Goal: Information Seeking & Learning: Learn about a topic

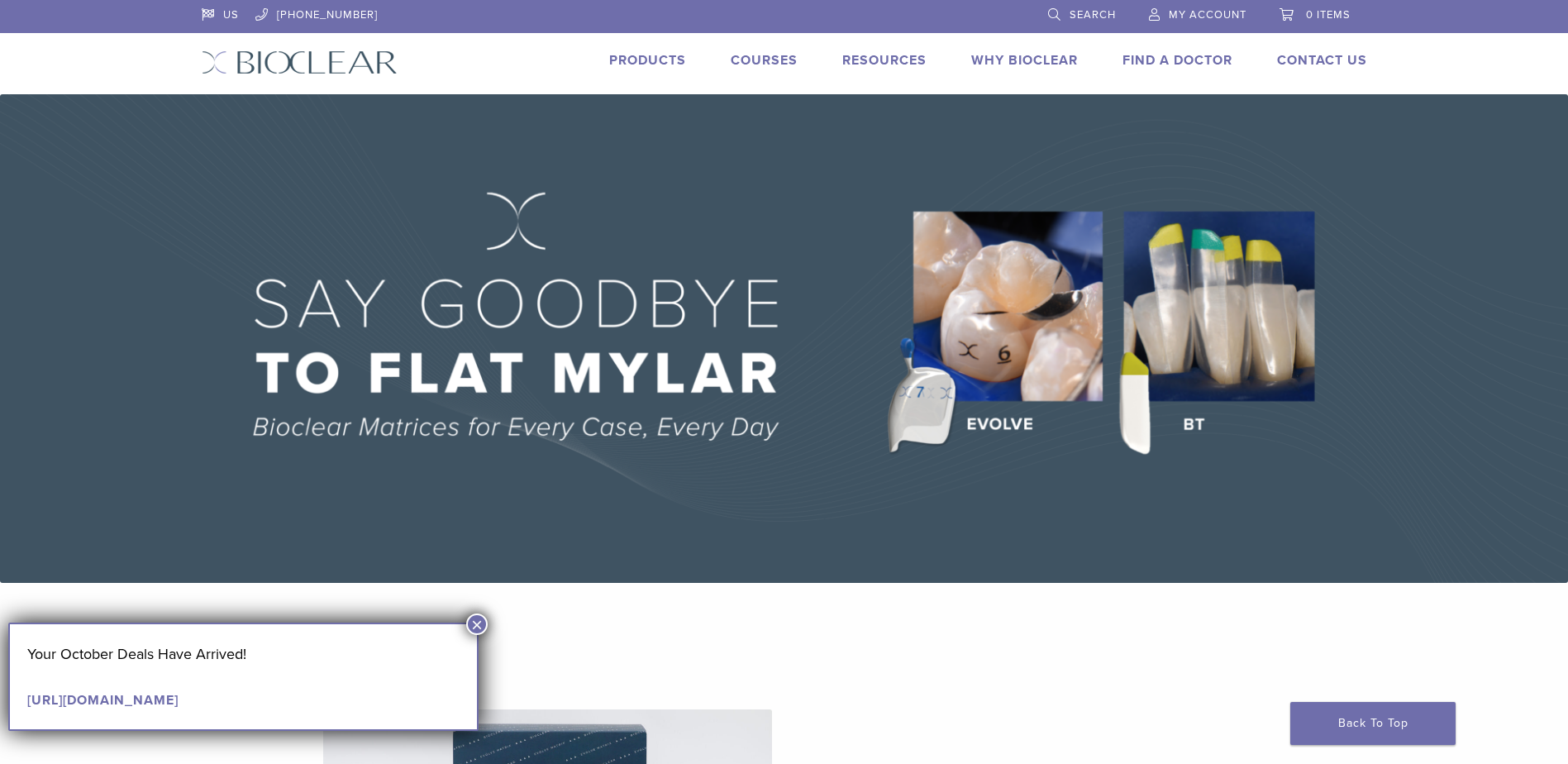
click at [771, 71] on div "Courses" at bounding box center [754, 62] width 87 height 24
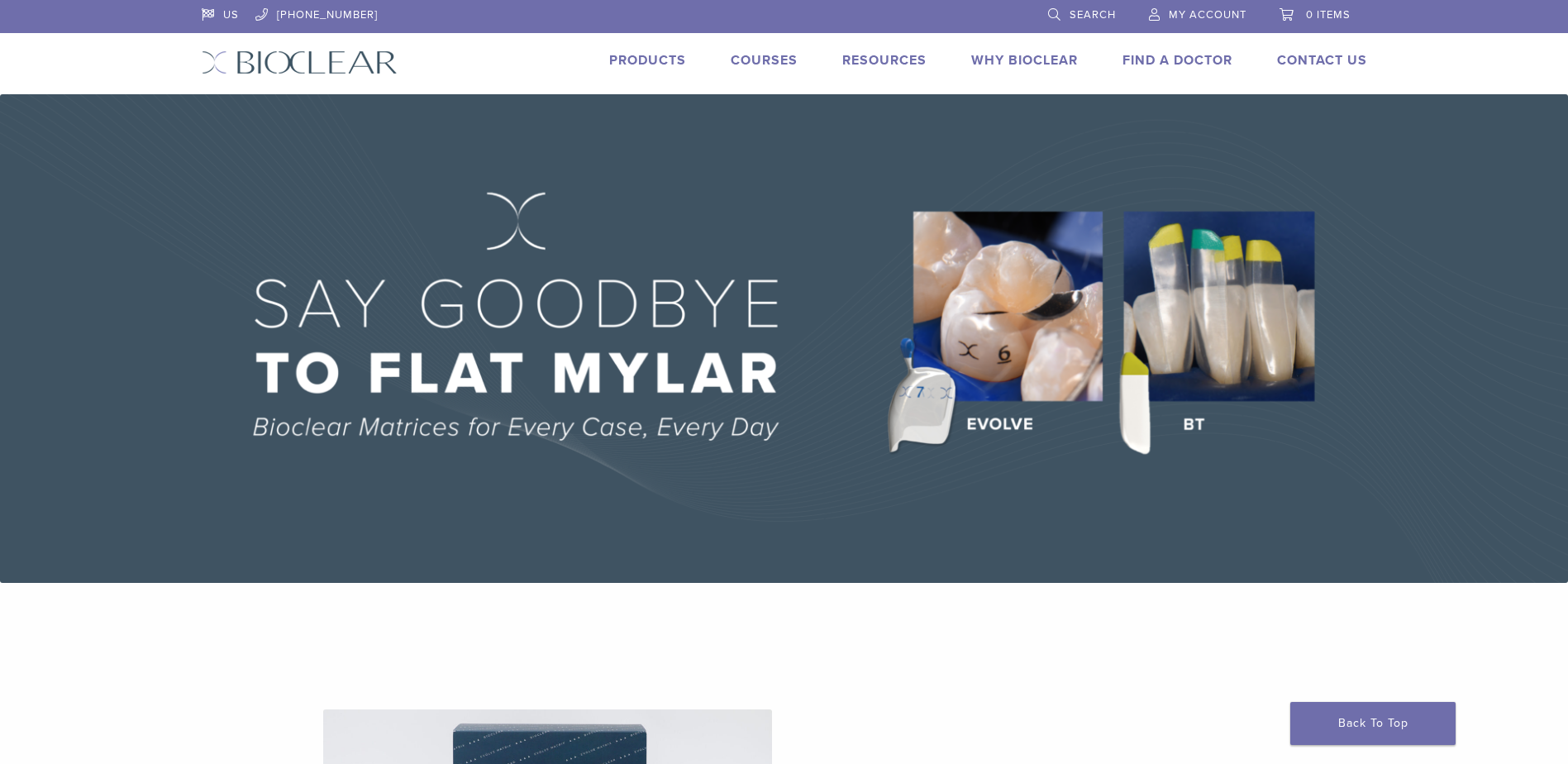
click at [770, 62] on link "Courses" at bounding box center [764, 60] width 67 height 17
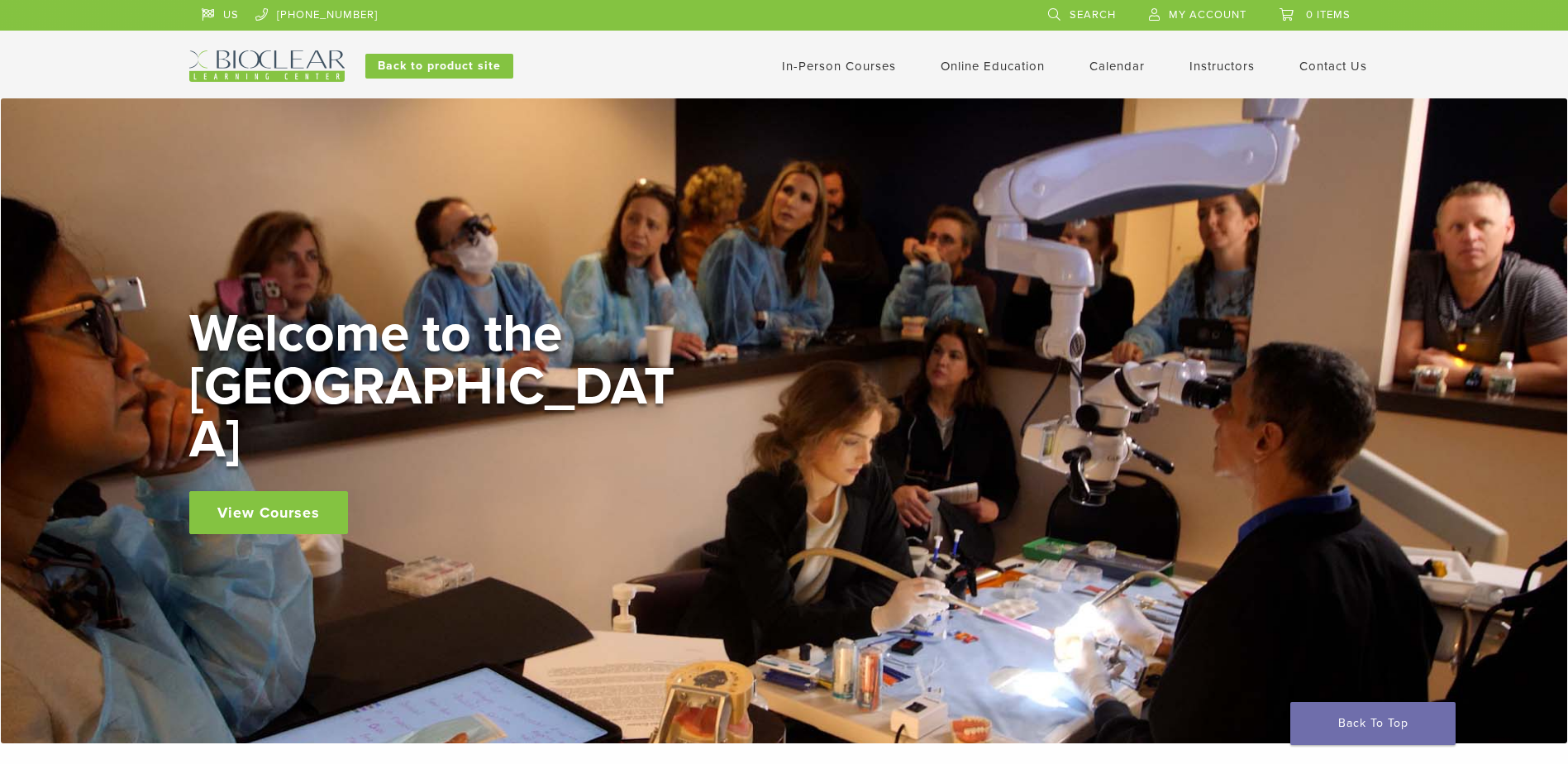
click at [310, 491] on link "View Courses" at bounding box center [269, 512] width 159 height 43
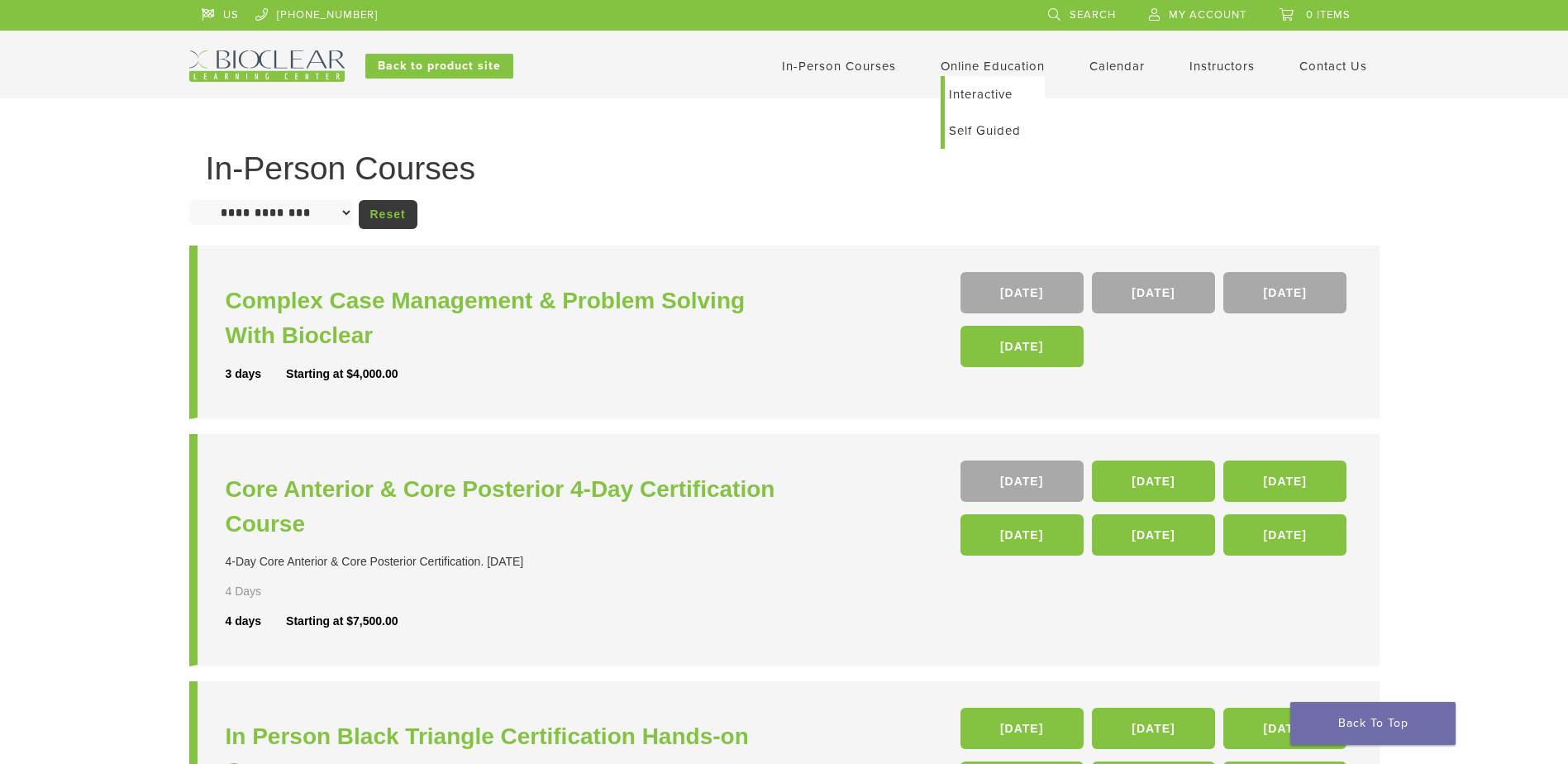
click at [1005, 66] on link "Online Education" at bounding box center [992, 66] width 104 height 15
click at [1000, 66] on link "Online Education" at bounding box center [992, 66] width 104 height 15
click at [981, 95] on link "Interactive" at bounding box center [995, 94] width 100 height 37
